Goal: Information Seeking & Learning: Learn about a topic

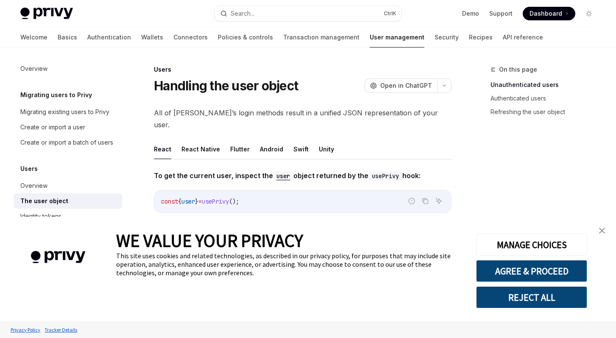
click at [383, 221] on div "WE VALUE YOUR PRIVACY This site uses cookies and related technologies, as descr…" at bounding box center [289, 269] width 347 height 104
click at [384, 244] on div "WE VALUE YOUR PRIVACY" at bounding box center [289, 240] width 347 height 22
click at [386, 226] on div "WE VALUE YOUR PRIVACY This site uses cookies and related technologies, as descr…" at bounding box center [289, 269] width 347 height 104
click at [390, 221] on div "WE VALUE YOUR PRIVACY This site uses cookies and related technologies, as descr…" at bounding box center [289, 269] width 347 height 104
click at [388, 245] on div "WE VALUE YOUR PRIVACY" at bounding box center [289, 240] width 347 height 22
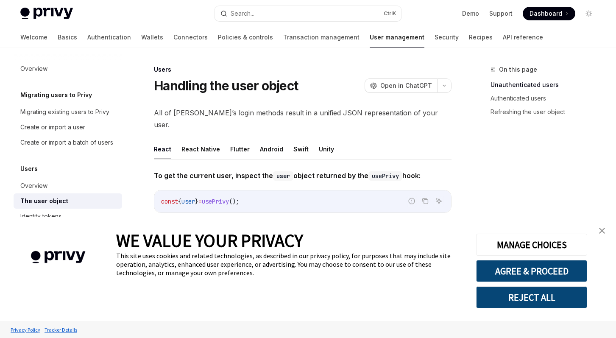
click at [395, 250] on div "WE VALUE YOUR PRIVACY" at bounding box center [289, 240] width 347 height 22
click at [395, 218] on div "WE VALUE YOUR PRIVACY This site uses cookies and related technologies, as descr…" at bounding box center [289, 269] width 347 height 104
click at [396, 243] on div "WE VALUE YOUR PRIVACY" at bounding box center [289, 240] width 347 height 22
click at [399, 222] on div "WE VALUE YOUR PRIVACY This site uses cookies and related technologies, as descr…" at bounding box center [289, 269] width 347 height 104
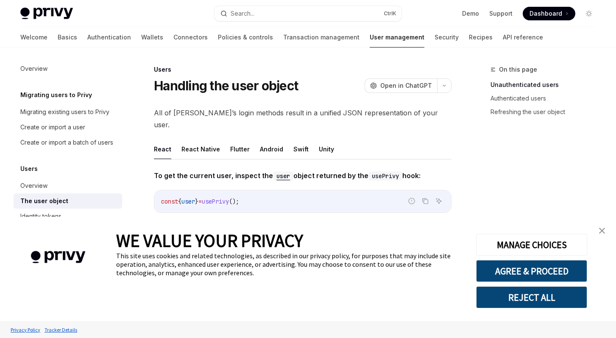
click at [408, 237] on div "WE VALUE YOUR PRIVACY" at bounding box center [289, 240] width 347 height 22
click at [410, 245] on div "WE VALUE YOUR PRIVACY" at bounding box center [289, 240] width 347 height 22
click at [408, 224] on div "WE VALUE YOUR PRIVACY This site uses cookies and related technologies, as descr…" at bounding box center [289, 269] width 347 height 104
click at [378, 257] on div "This site uses cookies and related technologies, as described in our privacy po…" at bounding box center [289, 263] width 347 height 25
